Goal: Use online tool/utility: Utilize a website feature to perform a specific function

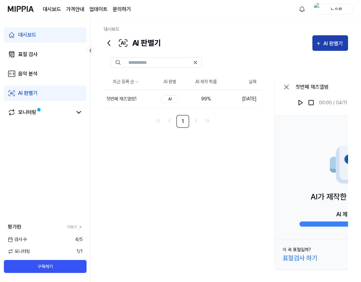
click at [334, 45] on div "AI 판별기" at bounding box center [333, 43] width 21 height 8
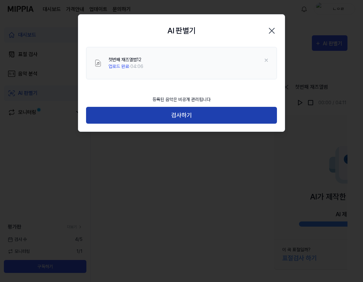
click at [151, 120] on button "검사하기" at bounding box center [181, 115] width 191 height 17
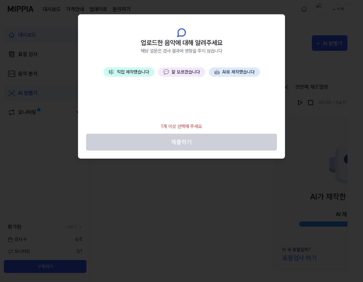
click at [133, 73] on button "🎼 직접 제작했습니다" at bounding box center [129, 71] width 51 height 9
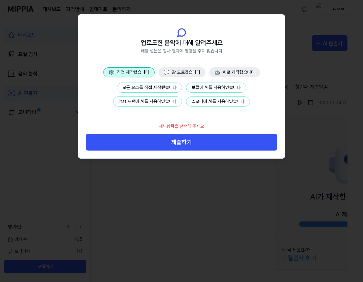
click at [140, 86] on button "모든 요소를 직접 제작했습니다" at bounding box center [149, 88] width 65 height 10
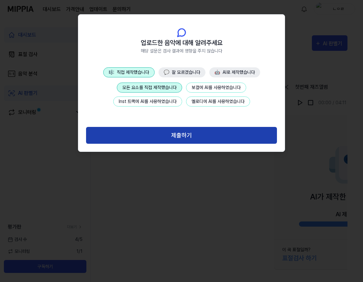
click at [164, 140] on button "제출하기" at bounding box center [181, 135] width 191 height 17
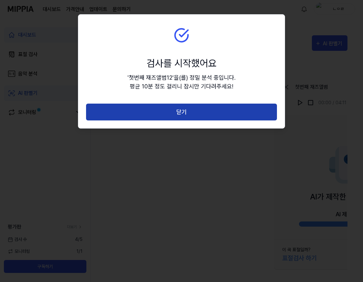
click at [164, 117] on button "닫기" at bounding box center [181, 112] width 191 height 17
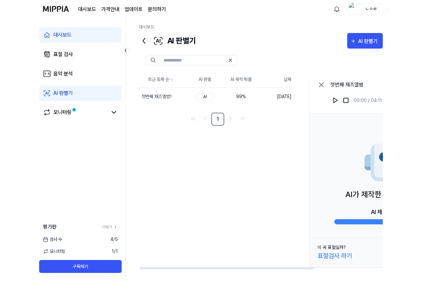
scroll to position [3, 0]
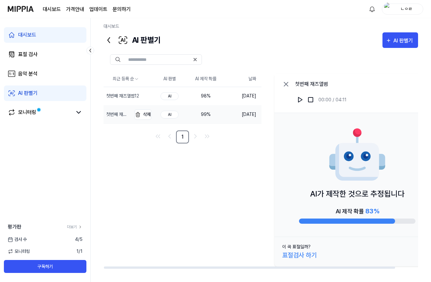
click at [112, 113] on div "첫번째 재즈앨범1" at bounding box center [118, 114] width 24 height 7
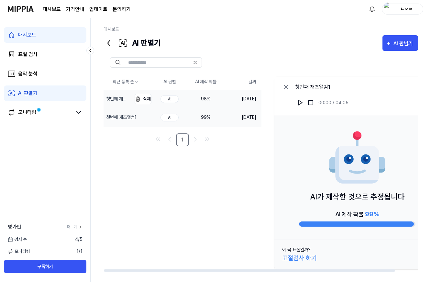
click at [123, 95] on div "첫번째 재즈앨범12" at bounding box center [118, 99] width 28 height 18
click at [122, 98] on div "첫번째 재즈앨범12" at bounding box center [118, 99] width 24 height 7
click at [120, 101] on div "첫번째 재즈앨범12" at bounding box center [118, 99] width 24 height 7
click at [120, 116] on div "첫번째 재즈앨범1" at bounding box center [118, 117] width 24 height 7
click at [114, 93] on div "첫번째 재즈앨범12" at bounding box center [118, 99] width 28 height 18
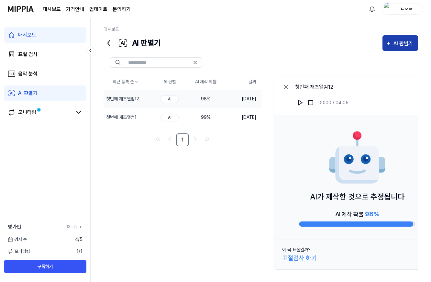
click at [360, 39] on div "AI 판별기" at bounding box center [404, 43] width 21 height 8
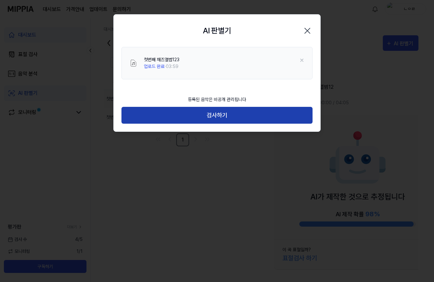
click at [184, 117] on button "검사하기" at bounding box center [216, 115] width 191 height 17
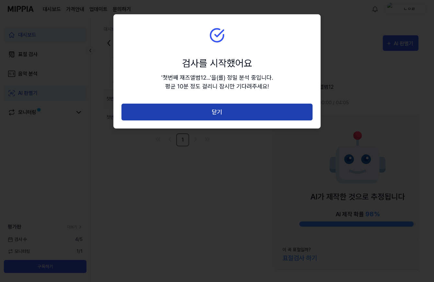
click at [183, 115] on button "닫기" at bounding box center [216, 112] width 191 height 17
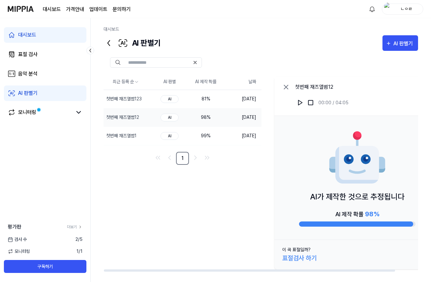
click at [209, 202] on div "최근 등록 순 AI 판별 AI 제작 확률 날짜 첫번째 재즈앨범123 삭제 AI 81 % 2025.08.12. 첫번째 재즈앨범12 삭제 AI 9…" at bounding box center [273, 173] width 339 height 198
click at [360, 41] on div "AI 판별기" at bounding box center [404, 43] width 21 height 8
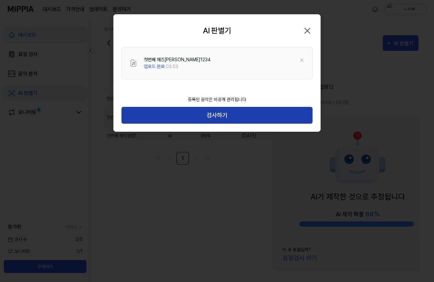
click at [209, 118] on button "검사하기" at bounding box center [216, 115] width 191 height 17
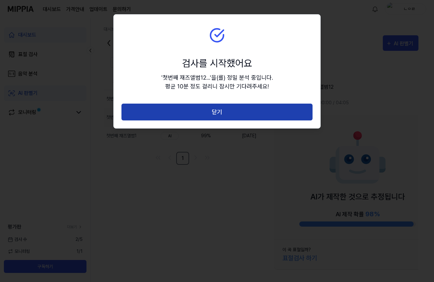
click at [211, 112] on button "닫기" at bounding box center [216, 112] width 191 height 17
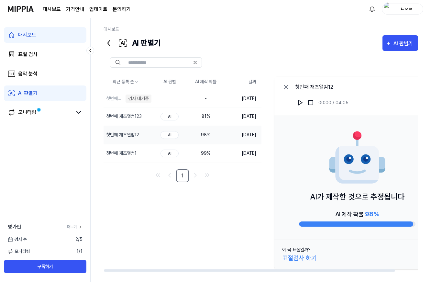
drag, startPoint x: 225, startPoint y: 195, endPoint x: 210, endPoint y: 199, distance: 15.6
click at [210, 199] on div "최근 등록 순 AI 판별 AI 제작 확률 날짜 첫번째 재즈앨범1234 검사 대기중 삭제 - 2025.08.12. 첫번째 재즈앨범123 삭제 A…" at bounding box center [273, 173] width 339 height 198
click at [113, 97] on div "첫번째 재즈앨범1234" at bounding box center [118, 99] width 24 height 7
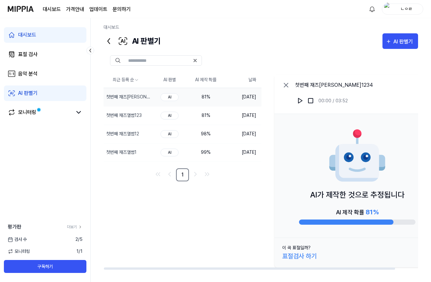
scroll to position [3, 0]
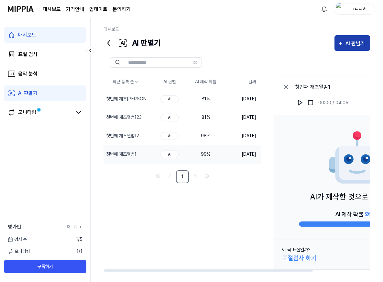
click at [353, 42] on div "AI 판별기" at bounding box center [356, 43] width 21 height 8
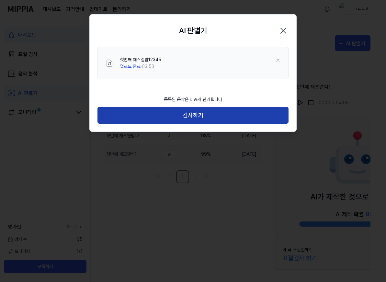
click at [180, 120] on button "검사하기" at bounding box center [192, 115] width 191 height 17
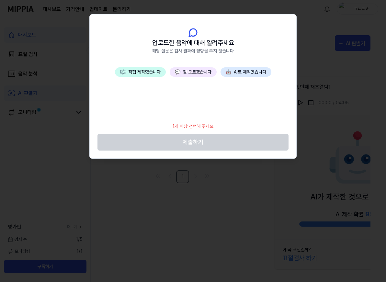
click at [148, 73] on button "🎼 직접 제작했습니다" at bounding box center [140, 71] width 51 height 9
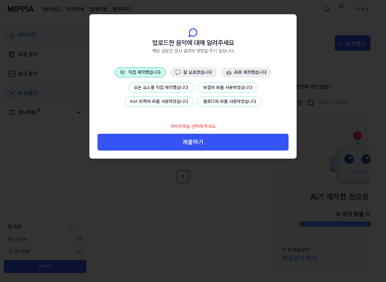
click at [152, 88] on button "모든 요소를 직접 제작했습니다" at bounding box center [160, 88] width 65 height 10
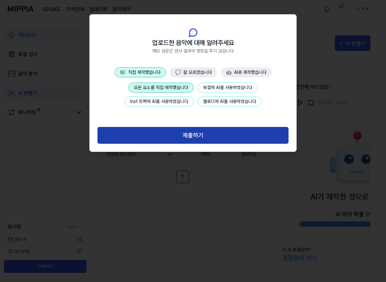
click at [170, 137] on button "제출하기" at bounding box center [192, 135] width 191 height 17
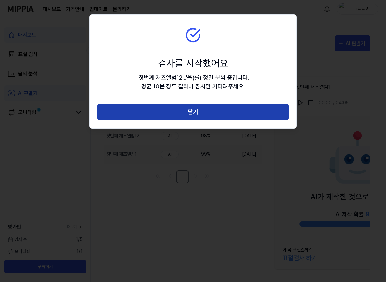
click at [201, 113] on button "닫기" at bounding box center [192, 112] width 191 height 17
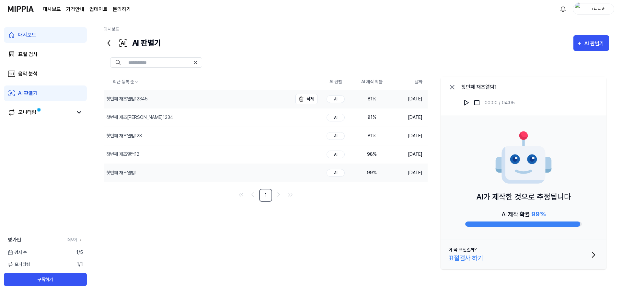
click at [120, 99] on div "첫번째 재즈앨범12345" at bounding box center [126, 99] width 41 height 7
click at [373, 97] on div "81 %" at bounding box center [372, 99] width 26 height 7
click at [383, 101] on img at bounding box center [466, 102] width 6 height 6
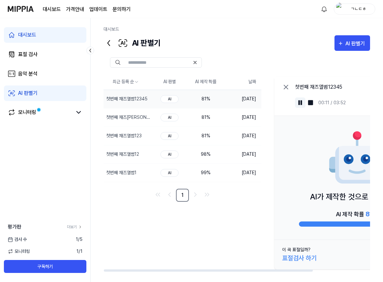
click at [298, 102] on img at bounding box center [300, 102] width 6 height 6
click at [359, 8] on div "ㄱㄴㄷㅎ" at bounding box center [358, 8] width 25 height 7
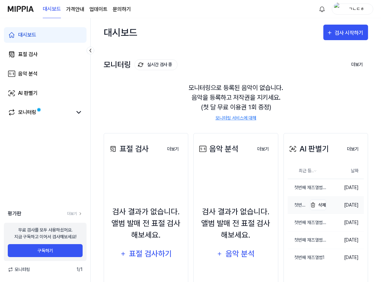
scroll to position [43, 0]
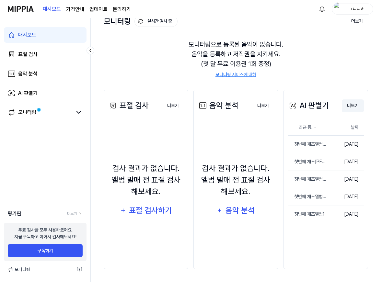
click at [352, 107] on button "더보기" at bounding box center [353, 105] width 22 height 13
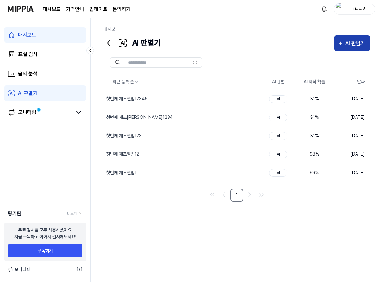
click at [352, 45] on div "AI 판별기" at bounding box center [356, 43] width 21 height 8
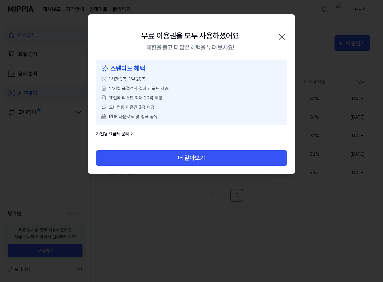
click at [280, 34] on icon "button" at bounding box center [282, 37] width 10 height 10
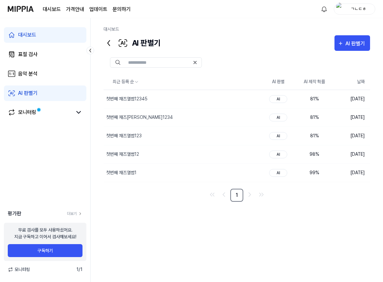
click at [358, 7] on div "ㄱㄴㄷㅎ" at bounding box center [358, 8] width 25 height 7
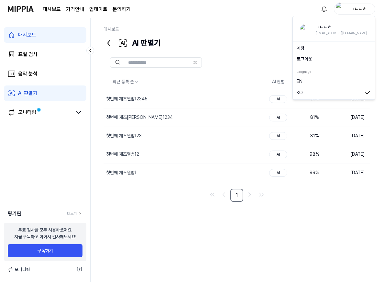
click at [313, 59] on button "로그아웃" at bounding box center [334, 59] width 74 height 7
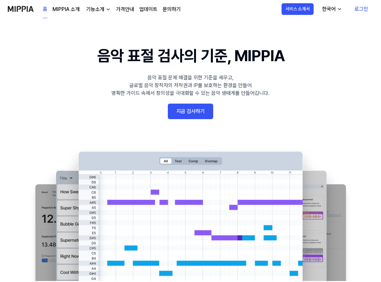
click at [364, 7] on link "로그인" at bounding box center [361, 9] width 24 height 18
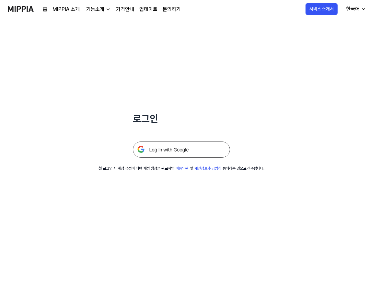
click at [195, 148] on img at bounding box center [181, 149] width 97 height 16
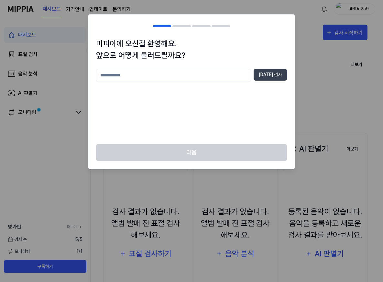
click at [217, 77] on input "text" at bounding box center [173, 75] width 155 height 13
type input "**"
click at [278, 74] on button "[DATE] 검사" at bounding box center [270, 75] width 33 height 12
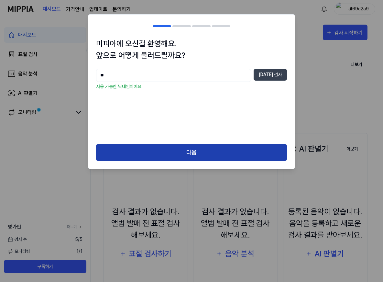
click at [248, 145] on button "다음" at bounding box center [191, 152] width 191 height 17
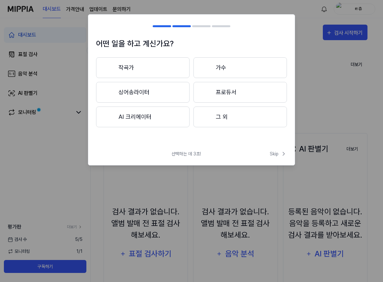
click at [136, 69] on button "작곡가" at bounding box center [143, 67] width 94 height 21
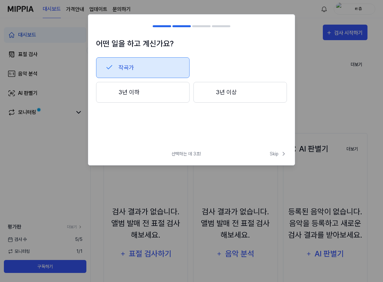
click at [217, 98] on button "3년 이상" at bounding box center [241, 92] width 94 height 21
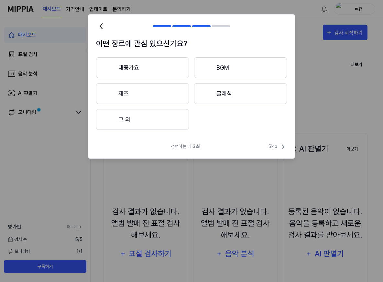
click at [246, 66] on button "BGM" at bounding box center [240, 67] width 93 height 21
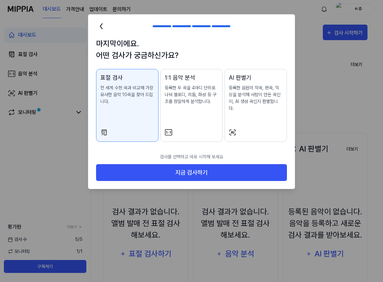
click at [259, 95] on p "등록한 음원의 작곡, 편곡, 믹싱을 분석해 사람이 만든 곡인지, AI 생성 곡인지 판별합니다." at bounding box center [256, 97] width 54 height 27
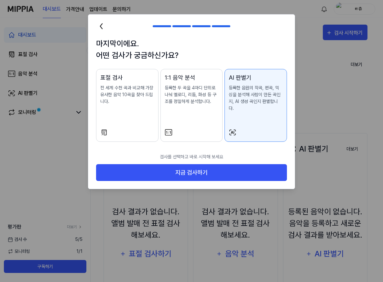
click at [251, 86] on p "등록한 음원의 작곡, 편곡, 믹싱을 분석해 사람이 만든 곡인지, AI 생성 곡인지 판별합니다." at bounding box center [256, 97] width 54 height 27
click at [255, 100] on p "등록한 음원의 작곡, 편곡, 믹싱을 분석해 사람이 만든 곡인지, AI 생성 곡인지 판별합니다." at bounding box center [256, 97] width 54 height 27
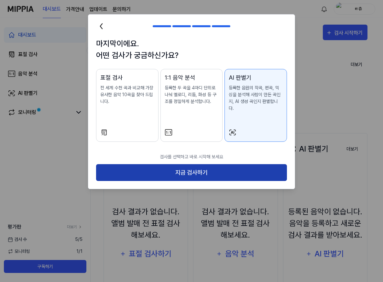
click at [197, 172] on button "지금 검사하기" at bounding box center [191, 172] width 191 height 17
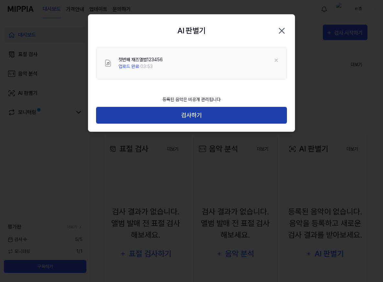
click at [174, 119] on button "검사하기" at bounding box center [191, 115] width 191 height 17
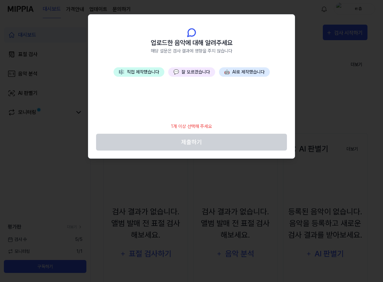
click at [173, 73] on button "💬 잘 모르겠습니다" at bounding box center [191, 71] width 47 height 9
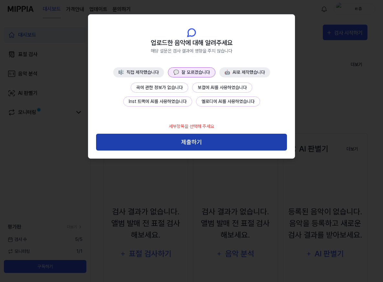
click at [189, 142] on button "제출하기" at bounding box center [191, 142] width 191 height 17
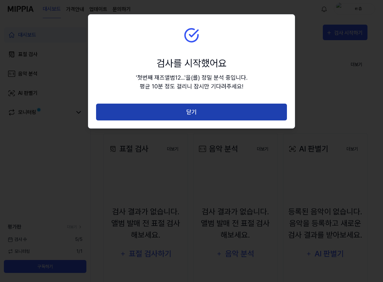
click at [190, 115] on button "닫기" at bounding box center [191, 112] width 191 height 17
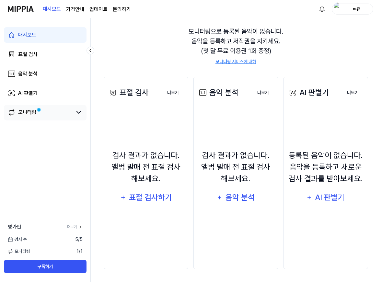
scroll to position [43, 0]
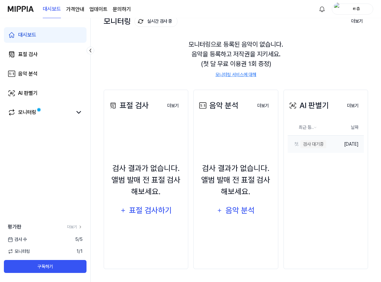
click at [338, 145] on td "[DATE]" at bounding box center [345, 143] width 38 height 17
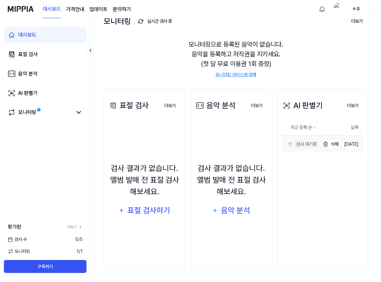
click at [281, 145] on div "첫번째 재즈앨범123456" at bounding box center [286, 144] width 10 height 7
click at [293, 145] on div "검사 대기중" at bounding box center [306, 144] width 26 height 8
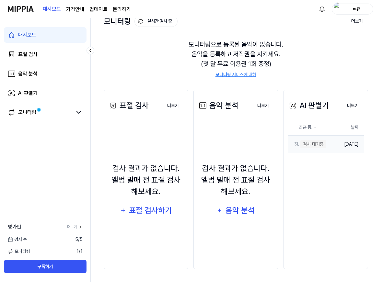
click at [350, 144] on td "[DATE]" at bounding box center [345, 143] width 38 height 17
click at [353, 104] on button "더보기" at bounding box center [353, 105] width 22 height 13
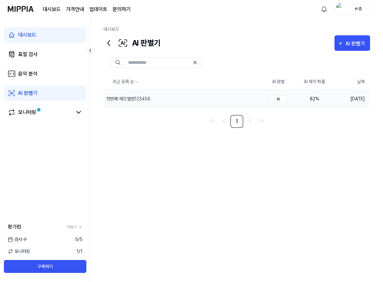
click at [312, 98] on div "82 %" at bounding box center [315, 99] width 26 height 7
